Goal: Navigation & Orientation: Understand site structure

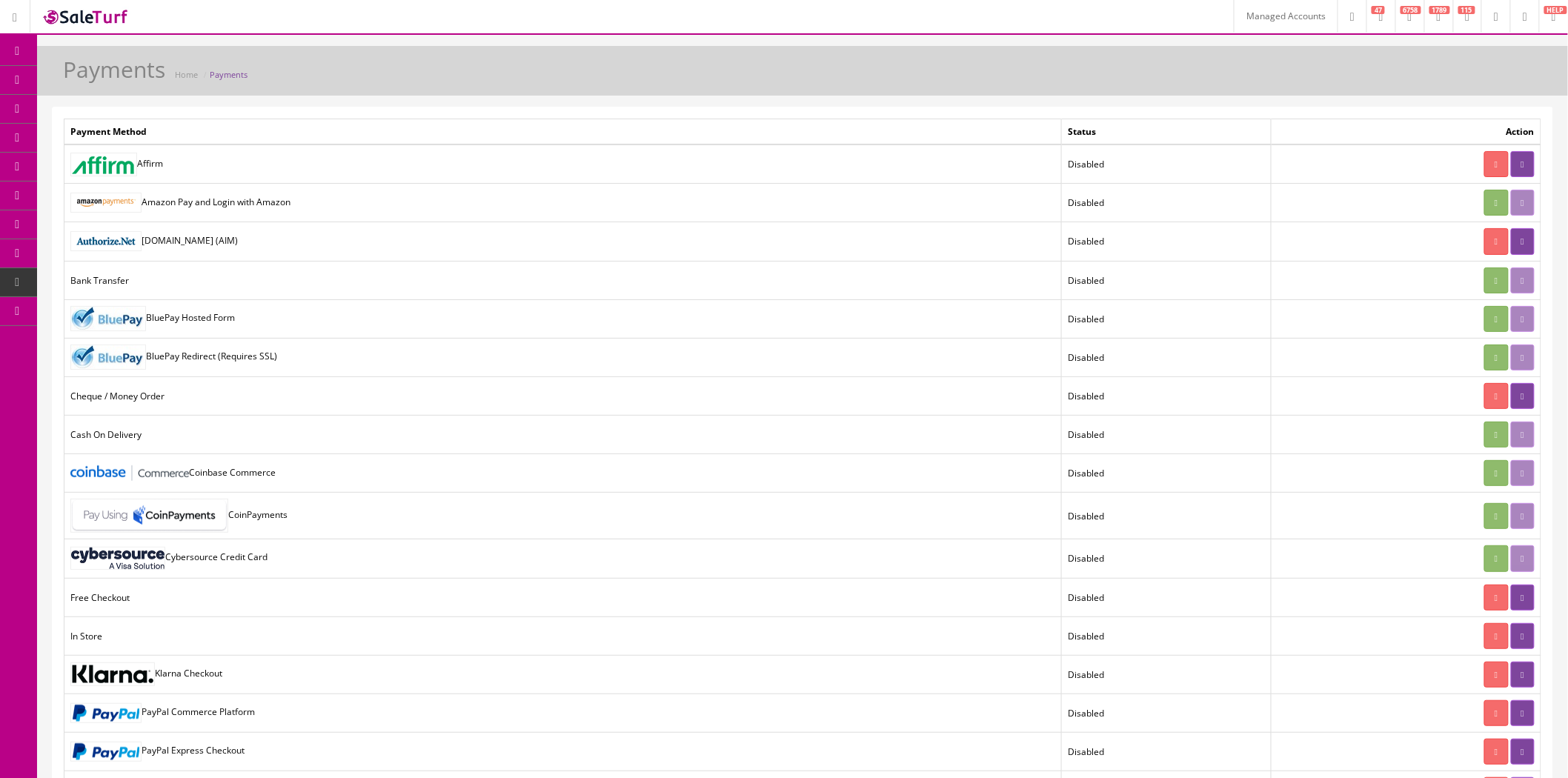
click at [137, 568] on link "Integrations" at bounding box center [115, 572] width 155 height 29
